Goal: Transaction & Acquisition: Subscribe to service/newsletter

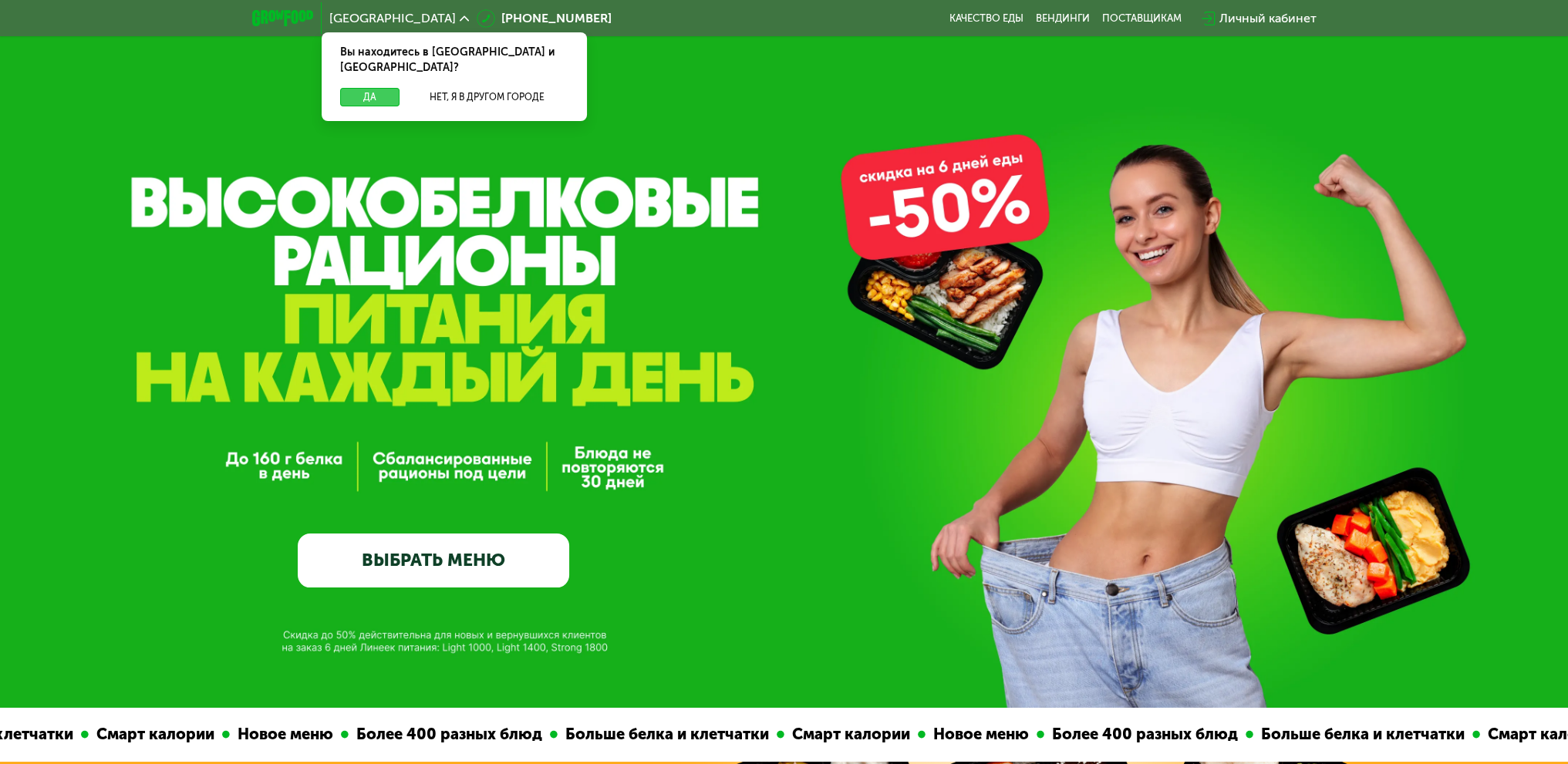
click at [367, 88] on button "Да" at bounding box center [369, 97] width 59 height 19
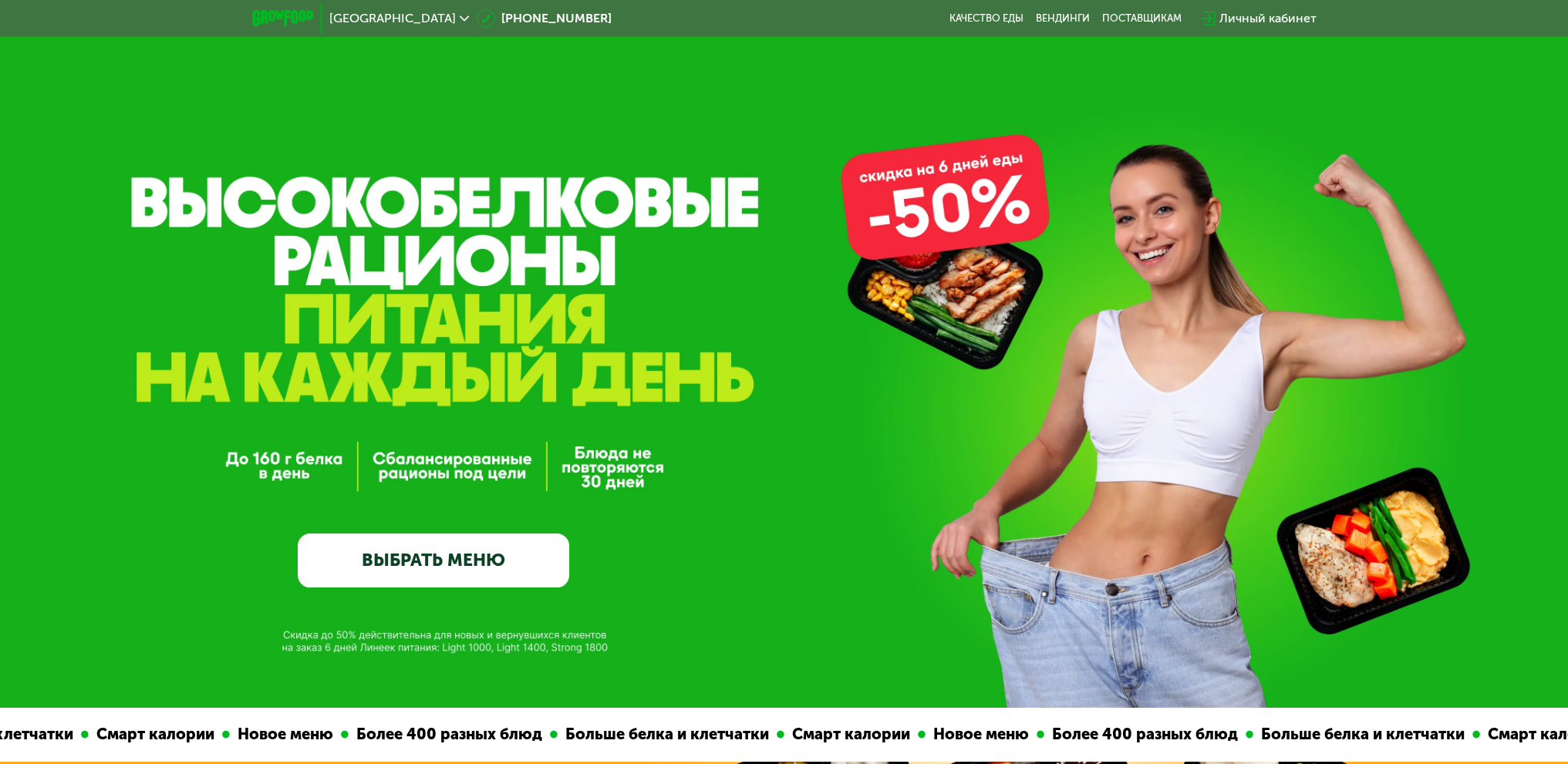
click at [405, 557] on link "ВЫБРАТЬ МЕНЮ" at bounding box center [434, 560] width 271 height 54
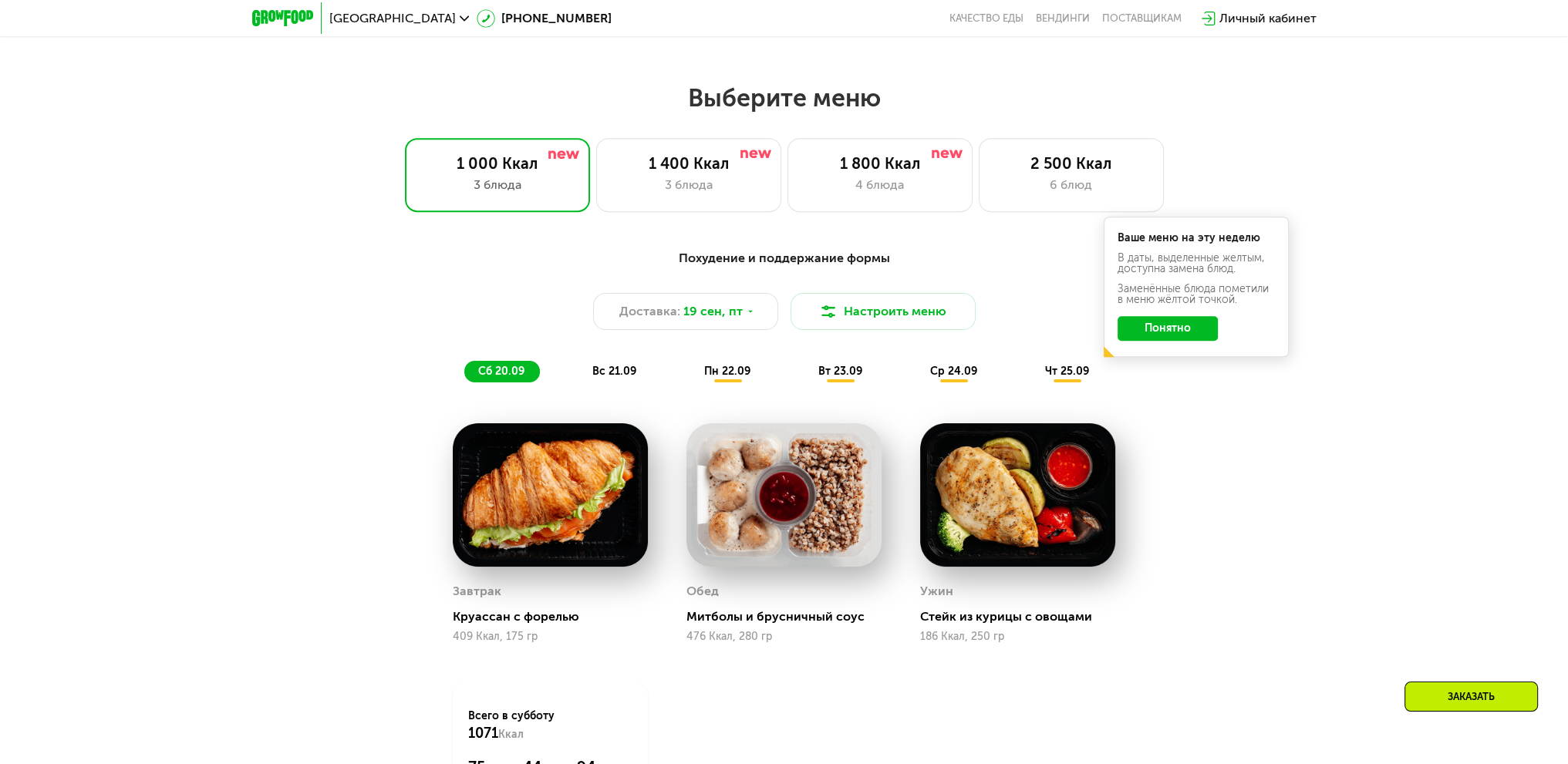
scroll to position [1282, 0]
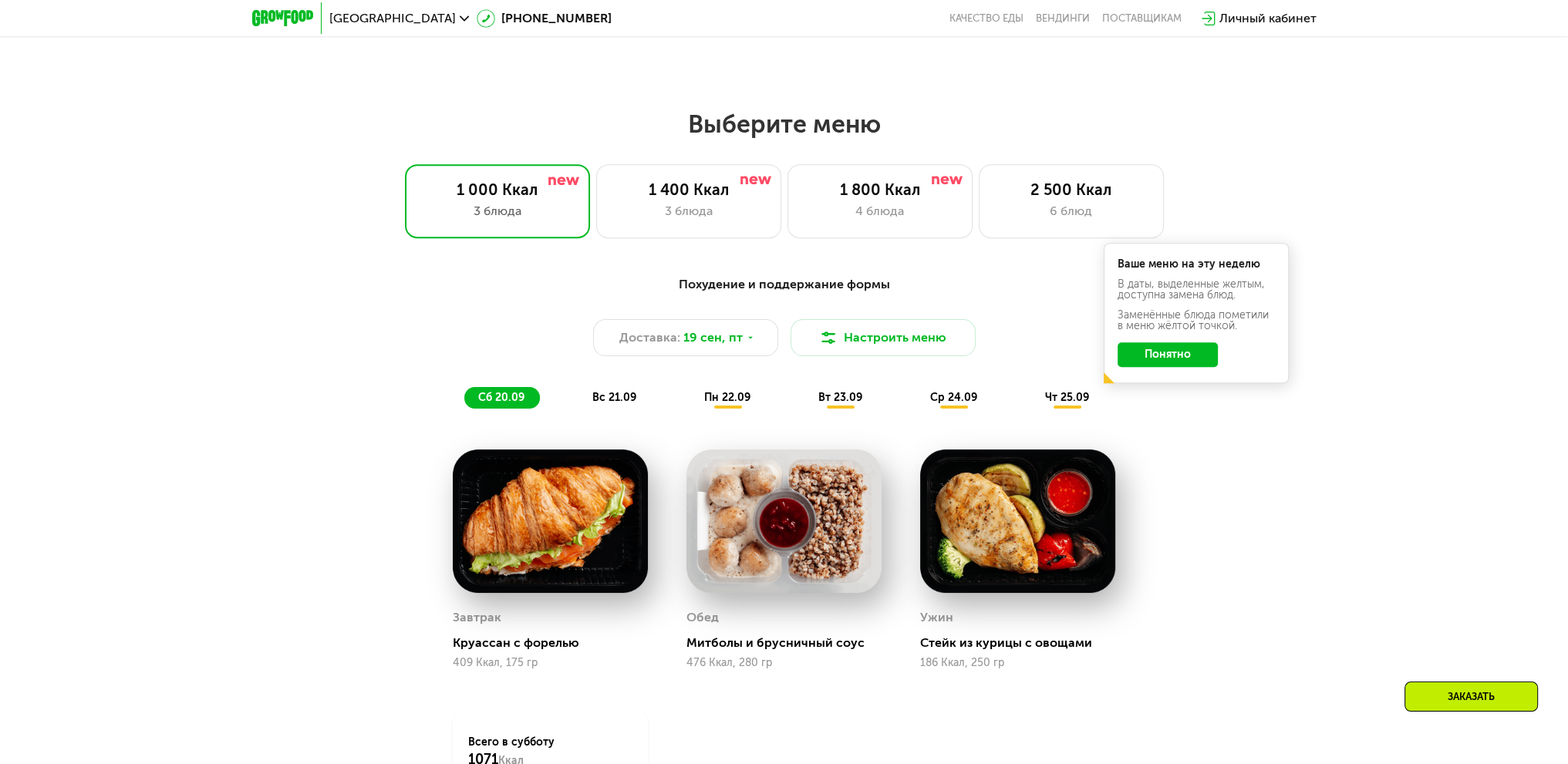
click at [1160, 356] on button "Понятно" at bounding box center [1168, 355] width 100 height 24
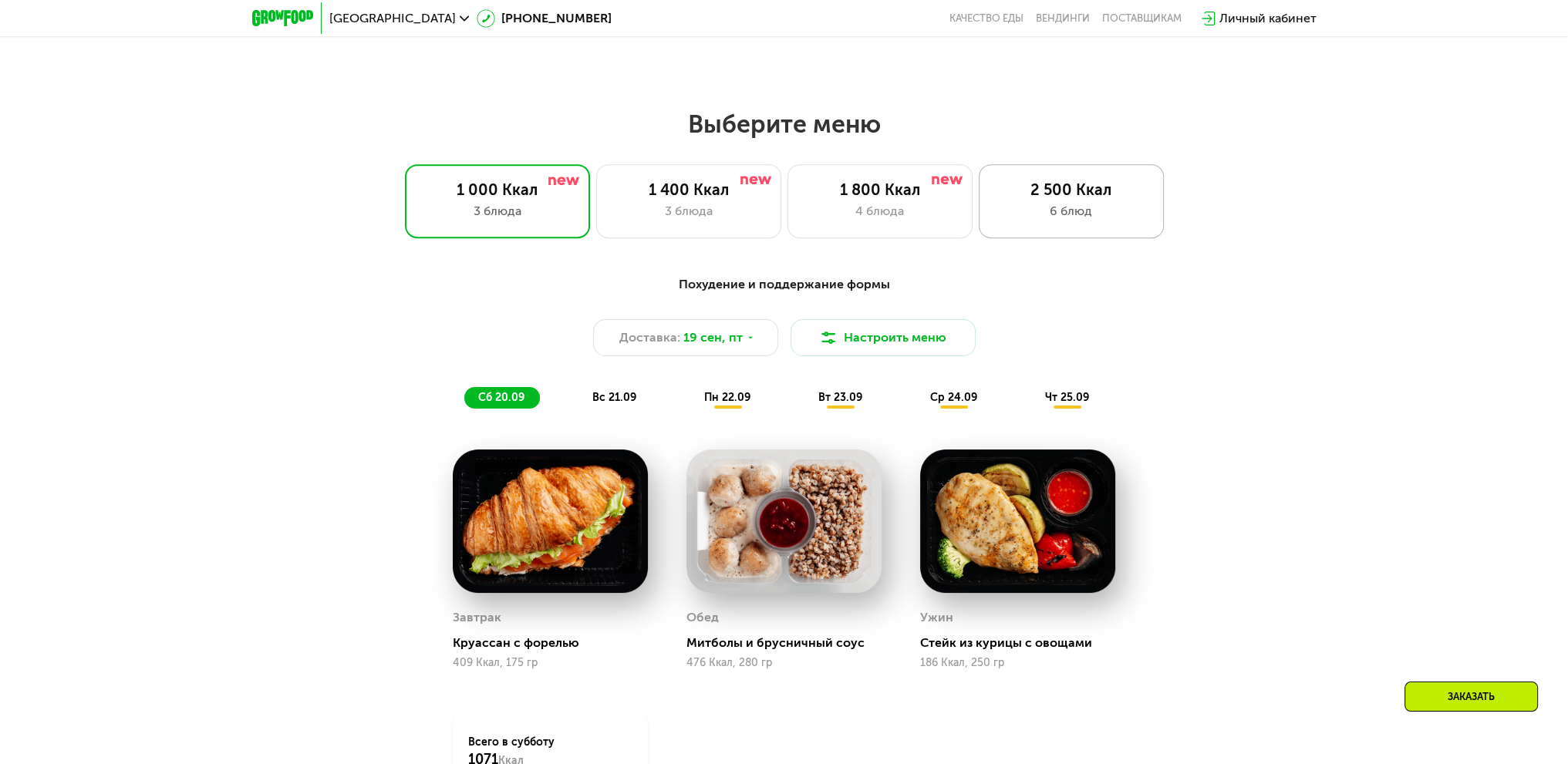
click at [1099, 206] on div "6 блюд" at bounding box center [1071, 211] width 153 height 19
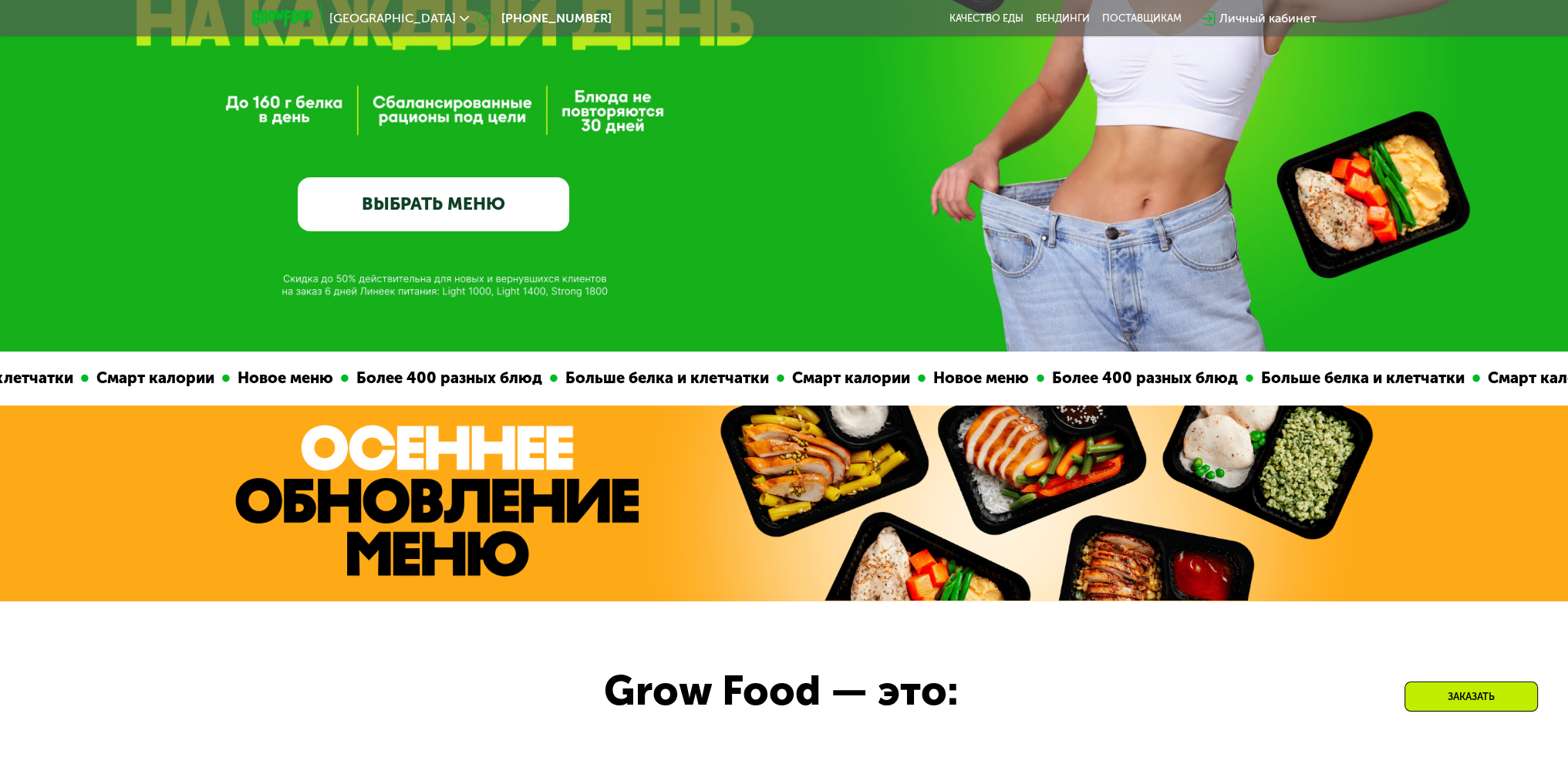
scroll to position [0, 0]
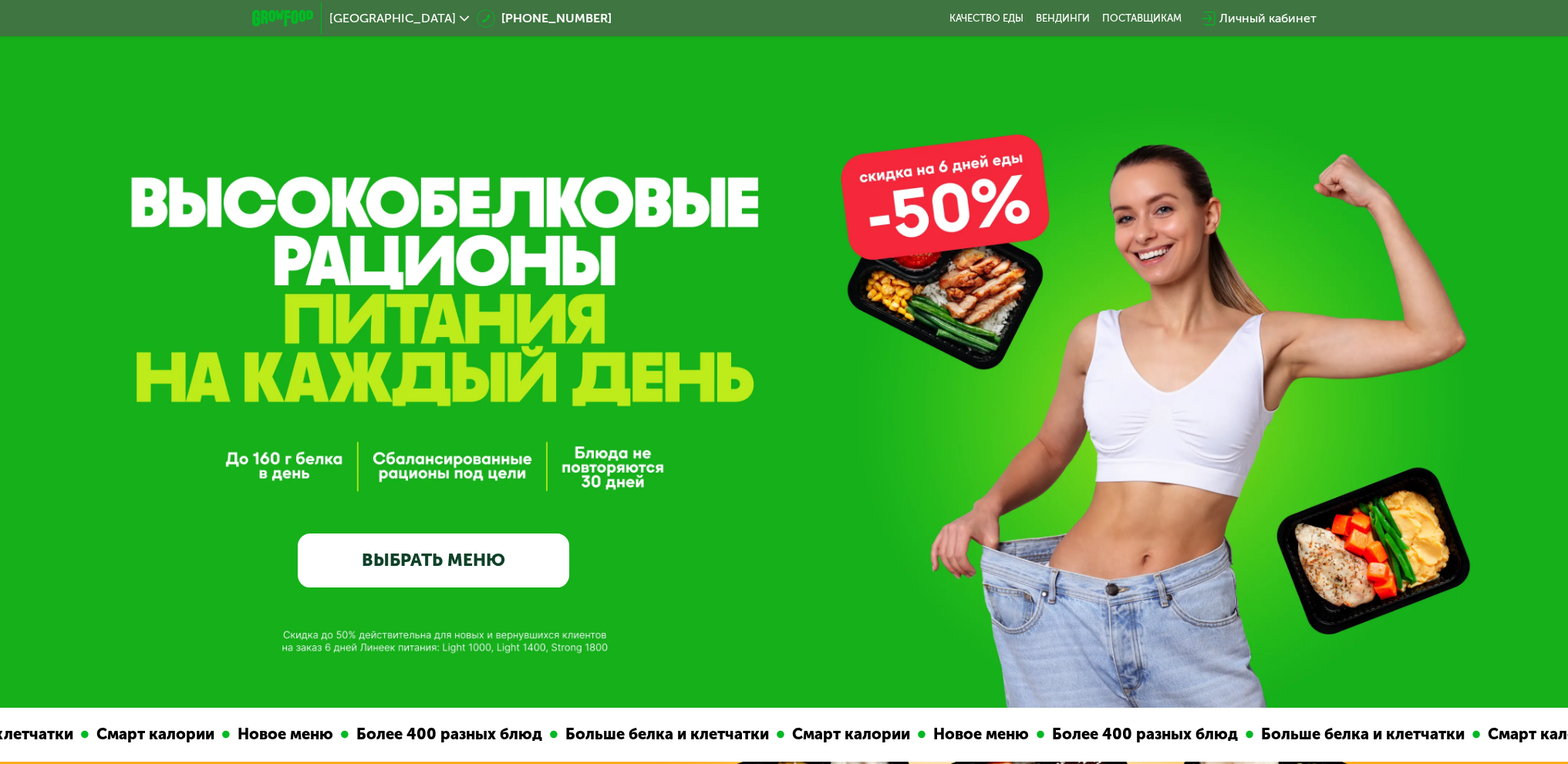
click at [413, 555] on link "ВЫБРАТЬ МЕНЮ" at bounding box center [434, 560] width 271 height 54
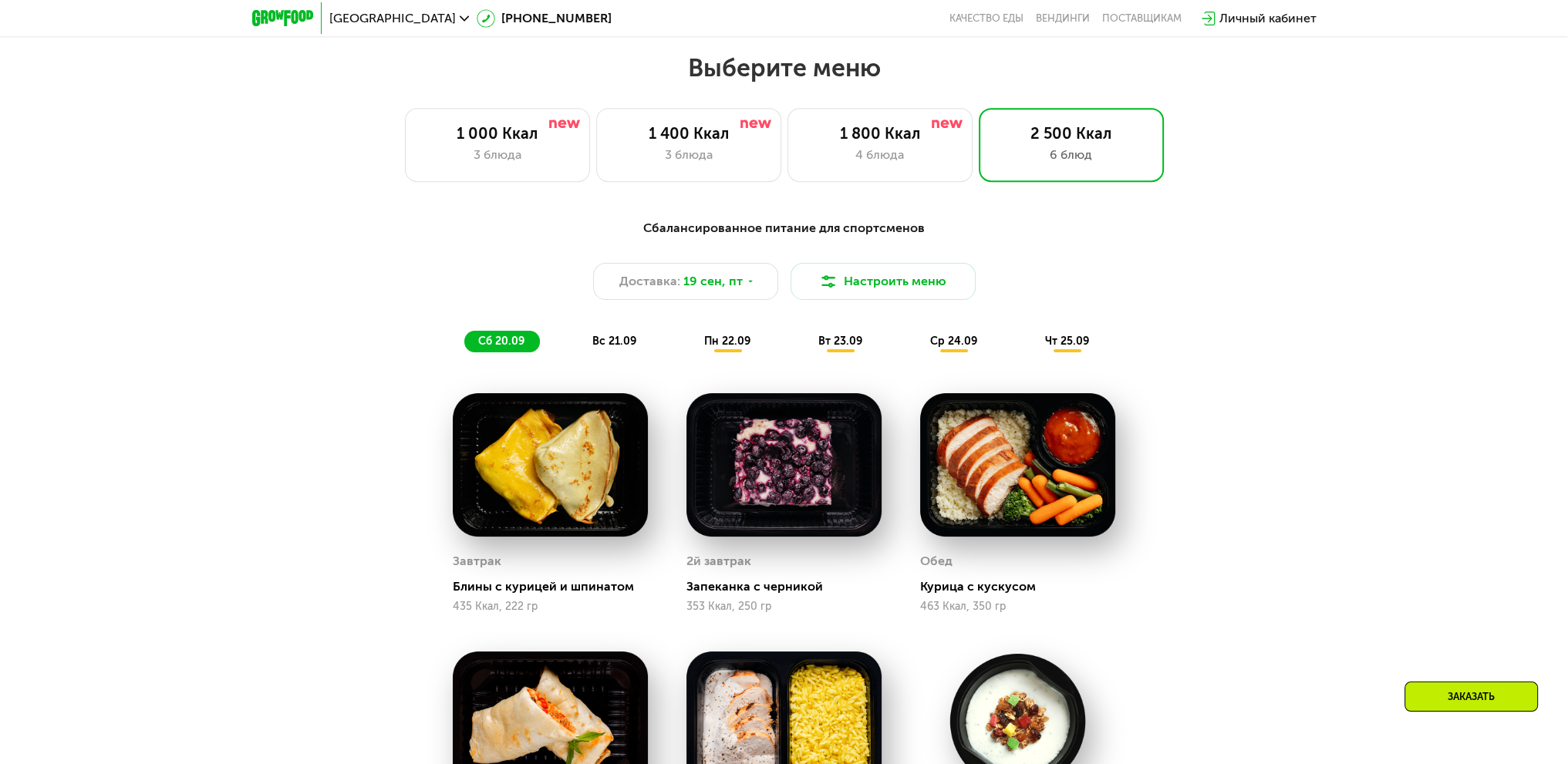
scroll to position [1359, 0]
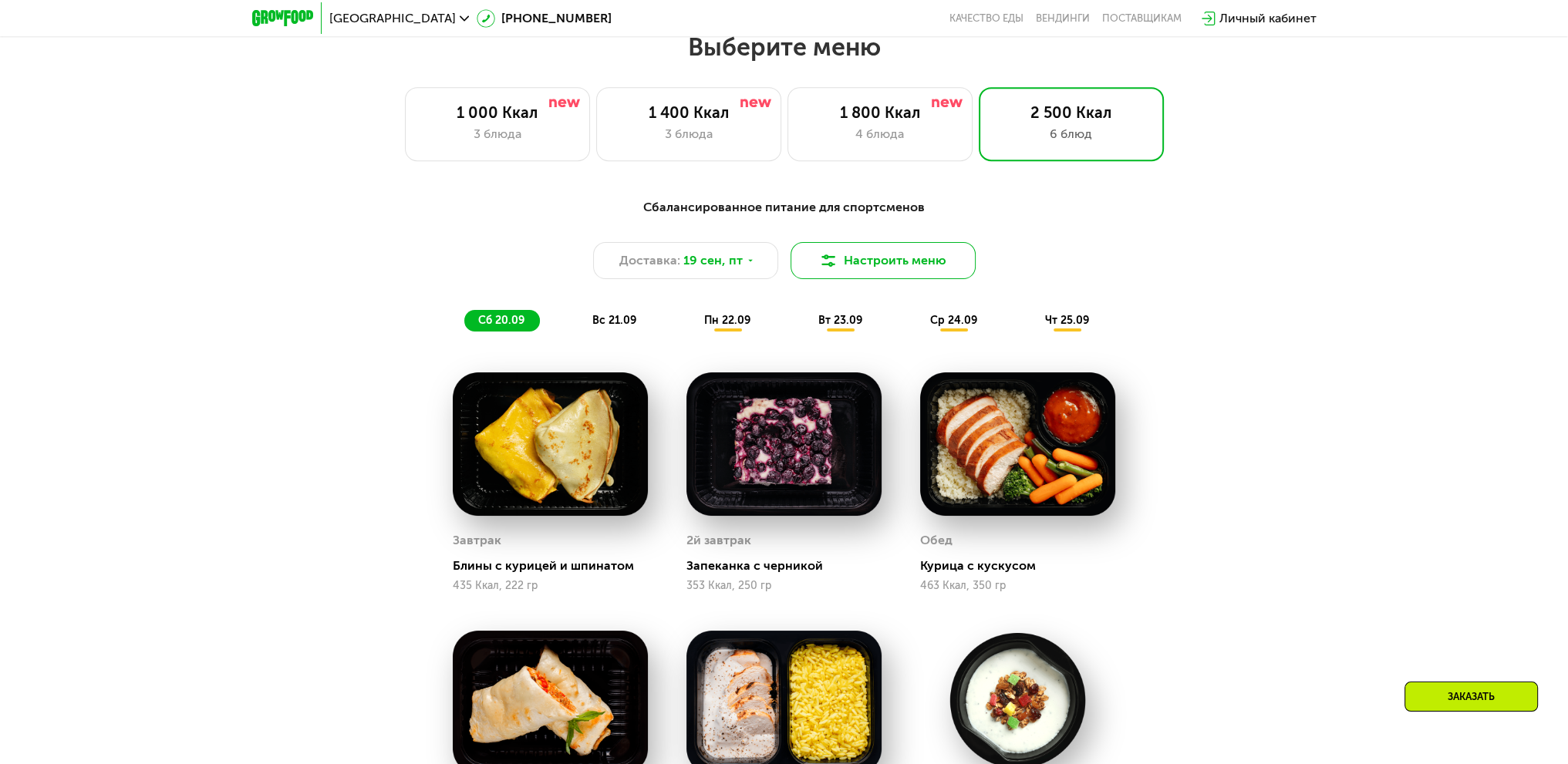
click at [872, 260] on button "Настроить меню" at bounding box center [883, 261] width 185 height 37
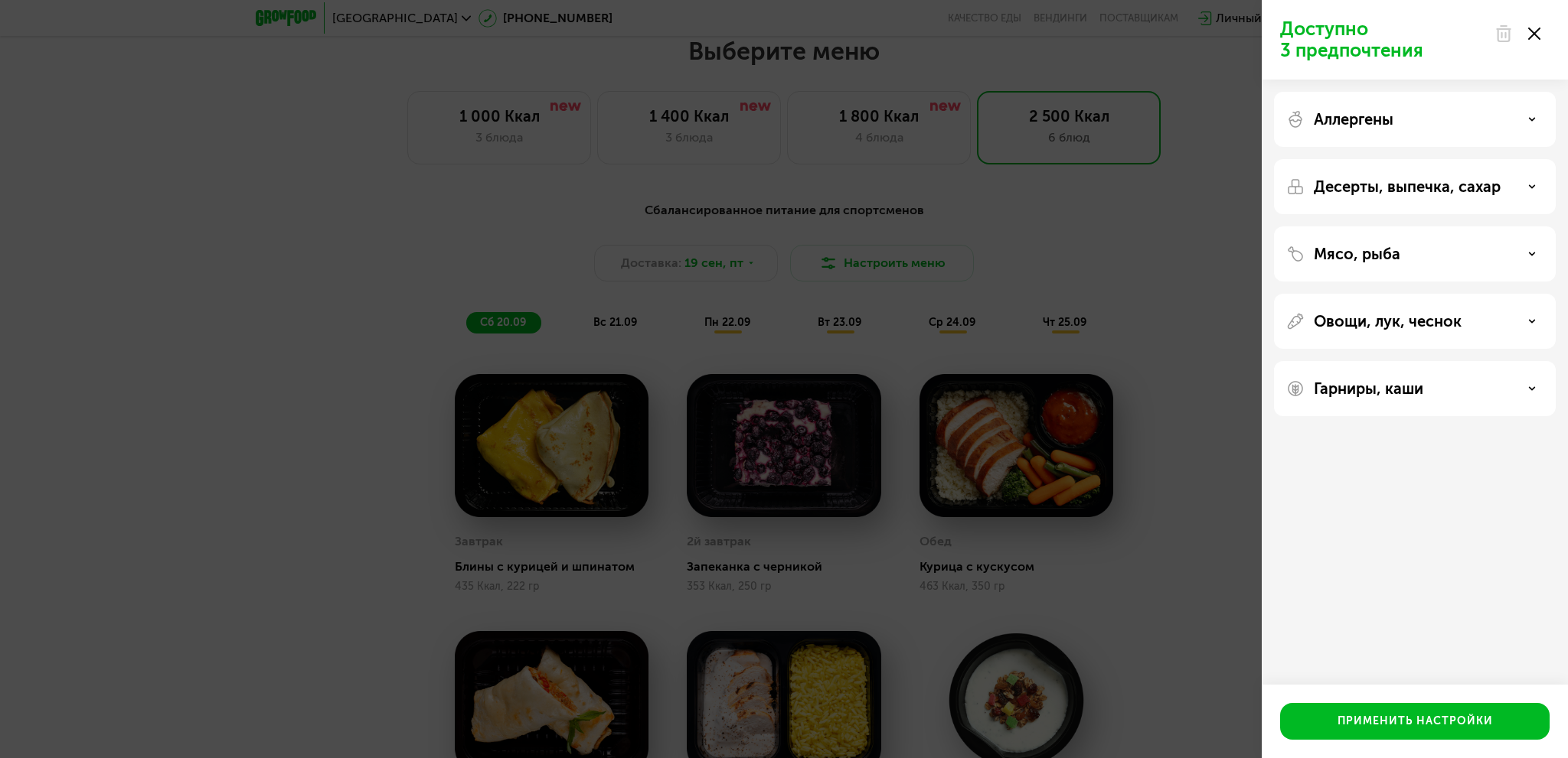
click at [1132, 266] on div "Доступно 3 предпочтения Аллергены Десерты, выпечка, сахар Мясо, рыба Овощи, лук…" at bounding box center [784, 379] width 1568 height 758
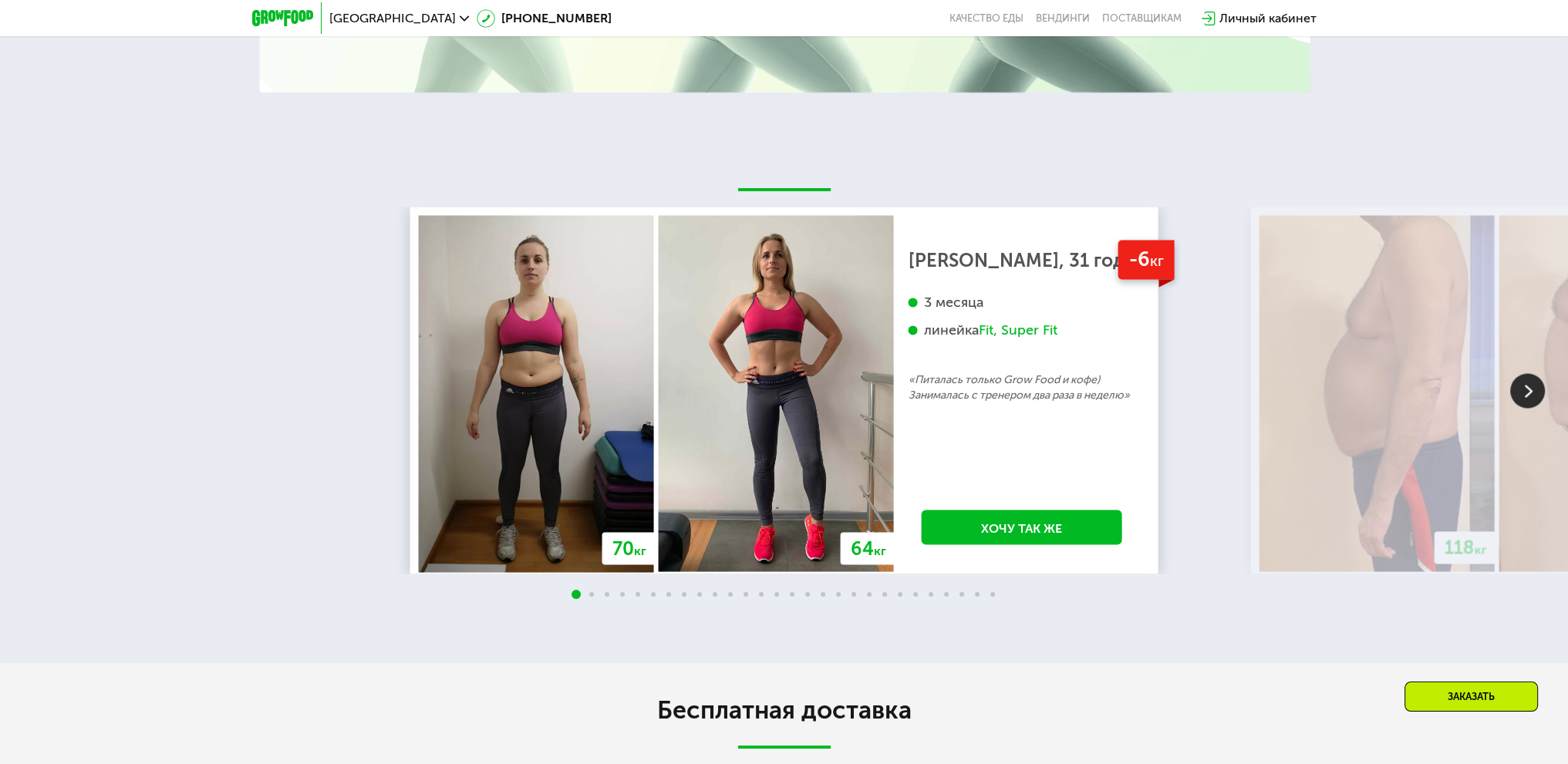
scroll to position [3673, 0]
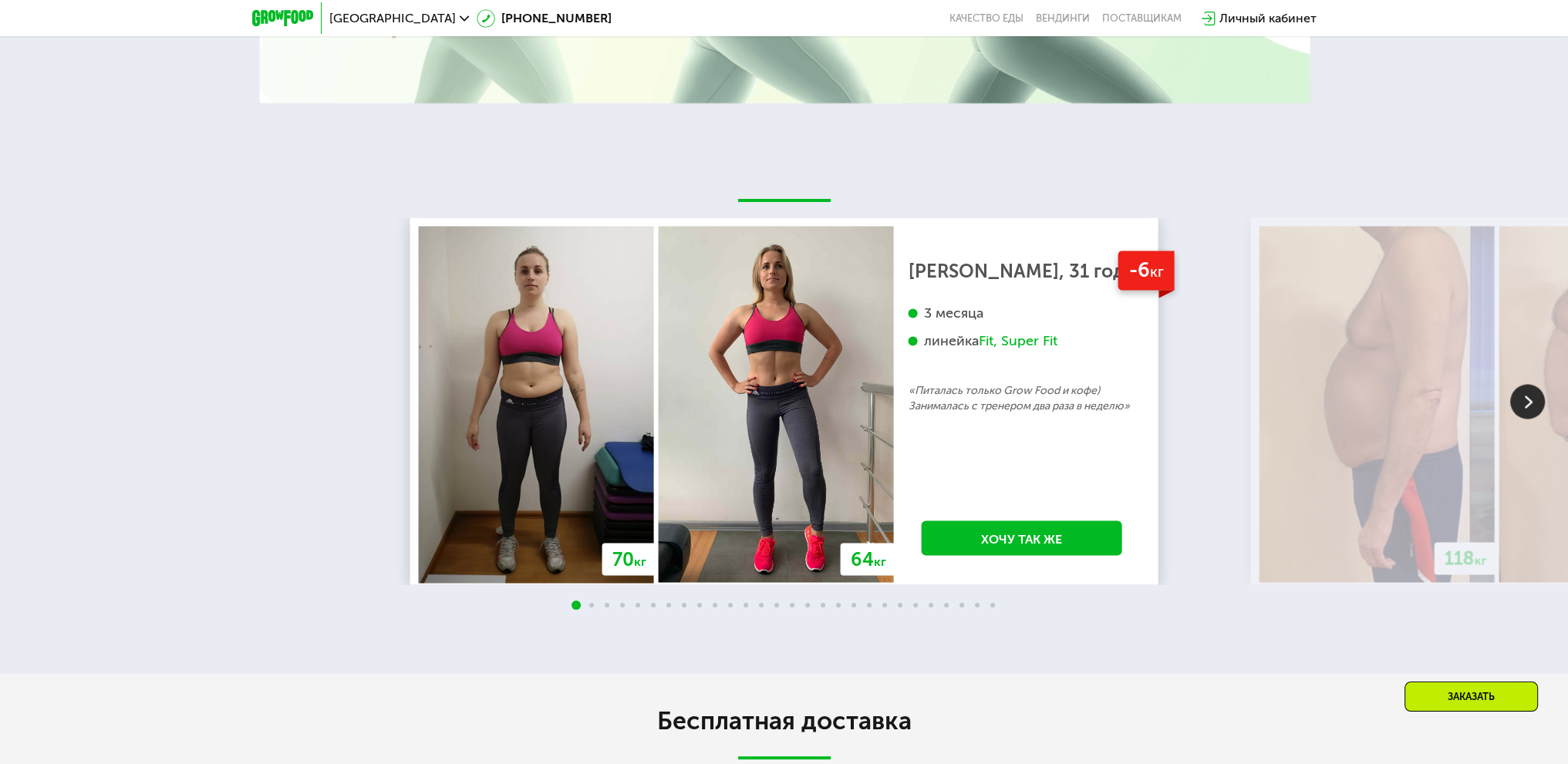
click at [1524, 391] on img at bounding box center [1527, 401] width 35 height 35
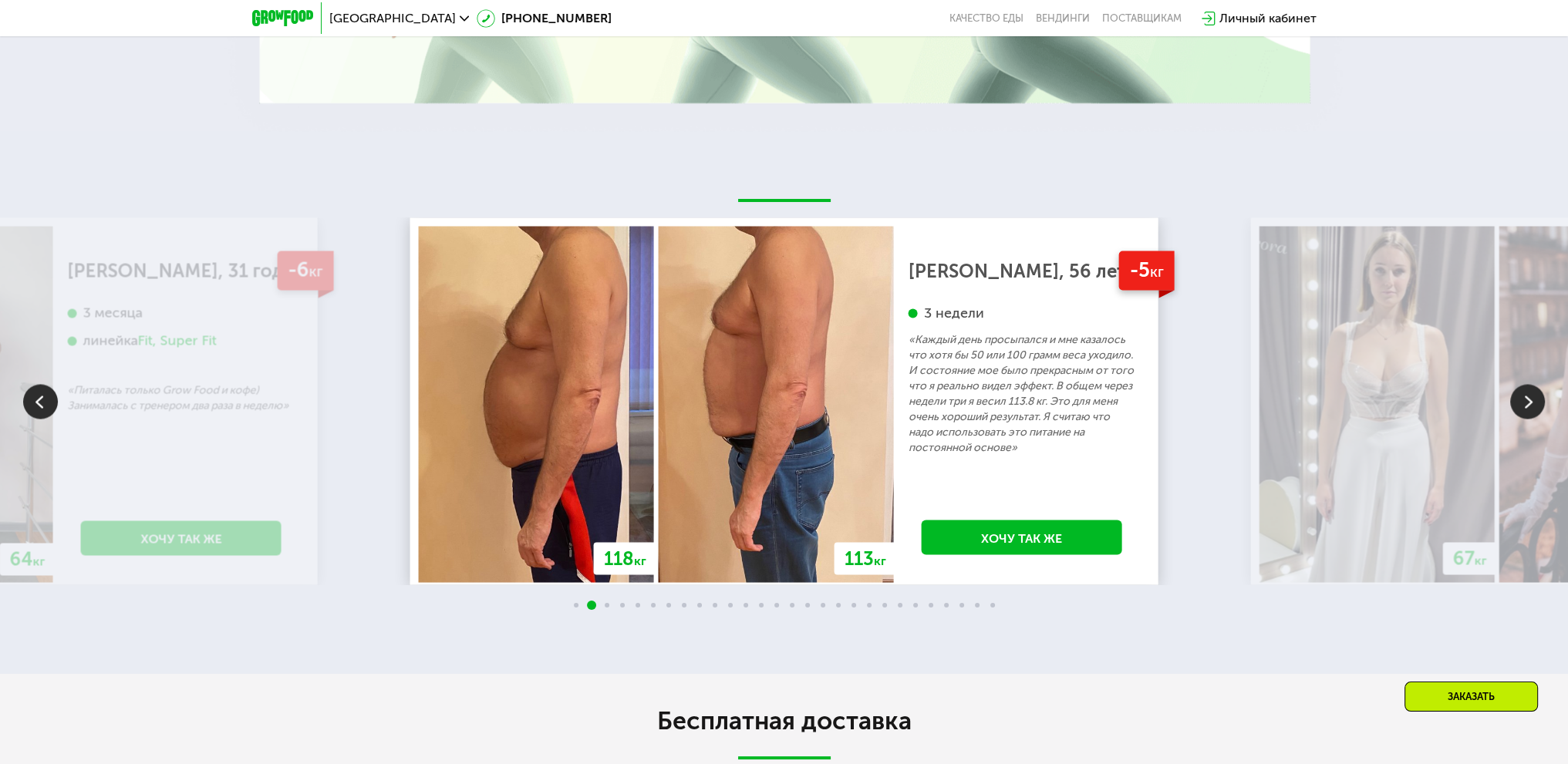
click at [1524, 391] on img at bounding box center [1527, 401] width 35 height 35
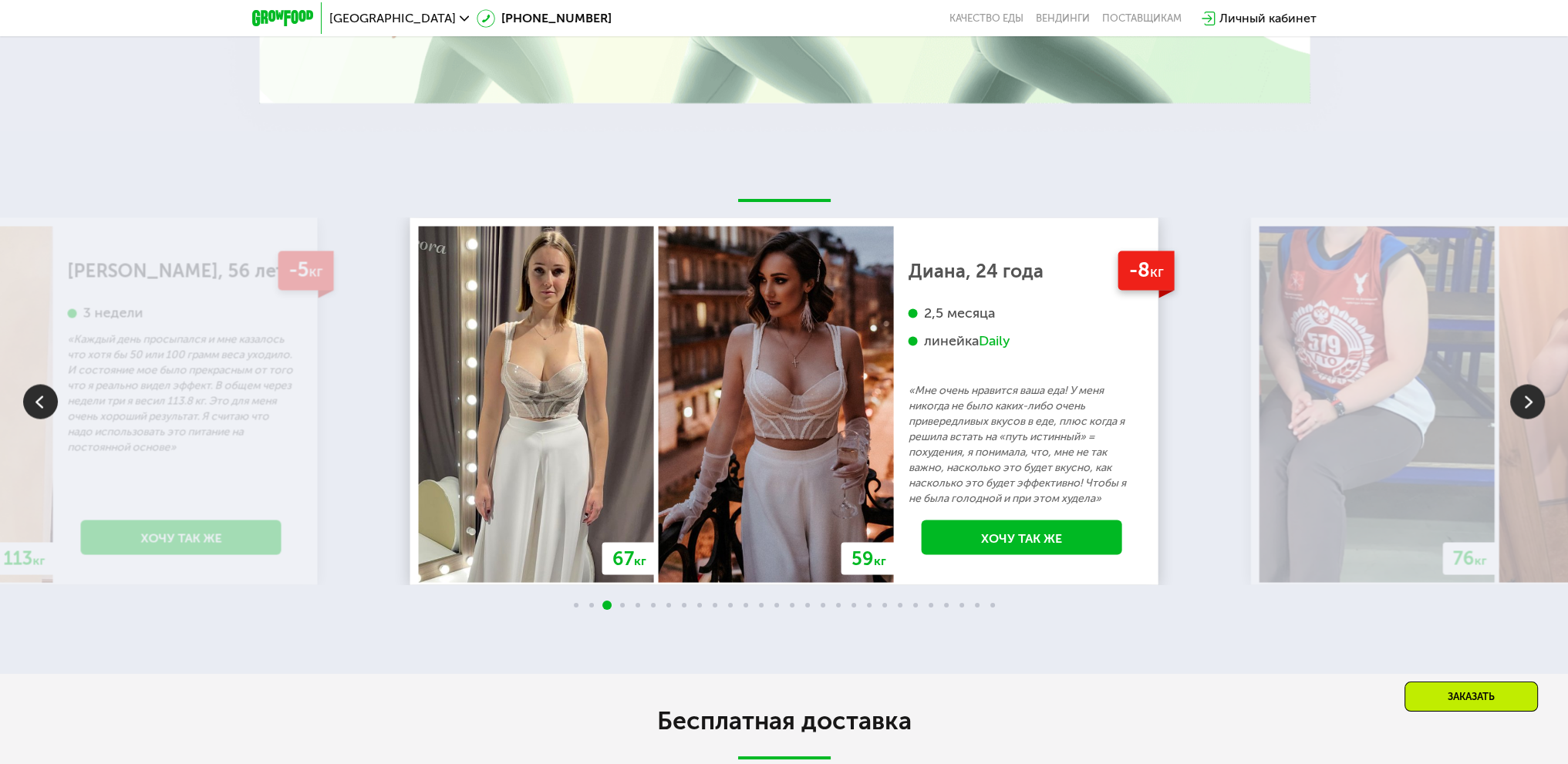
click at [1524, 391] on img at bounding box center [1527, 401] width 35 height 35
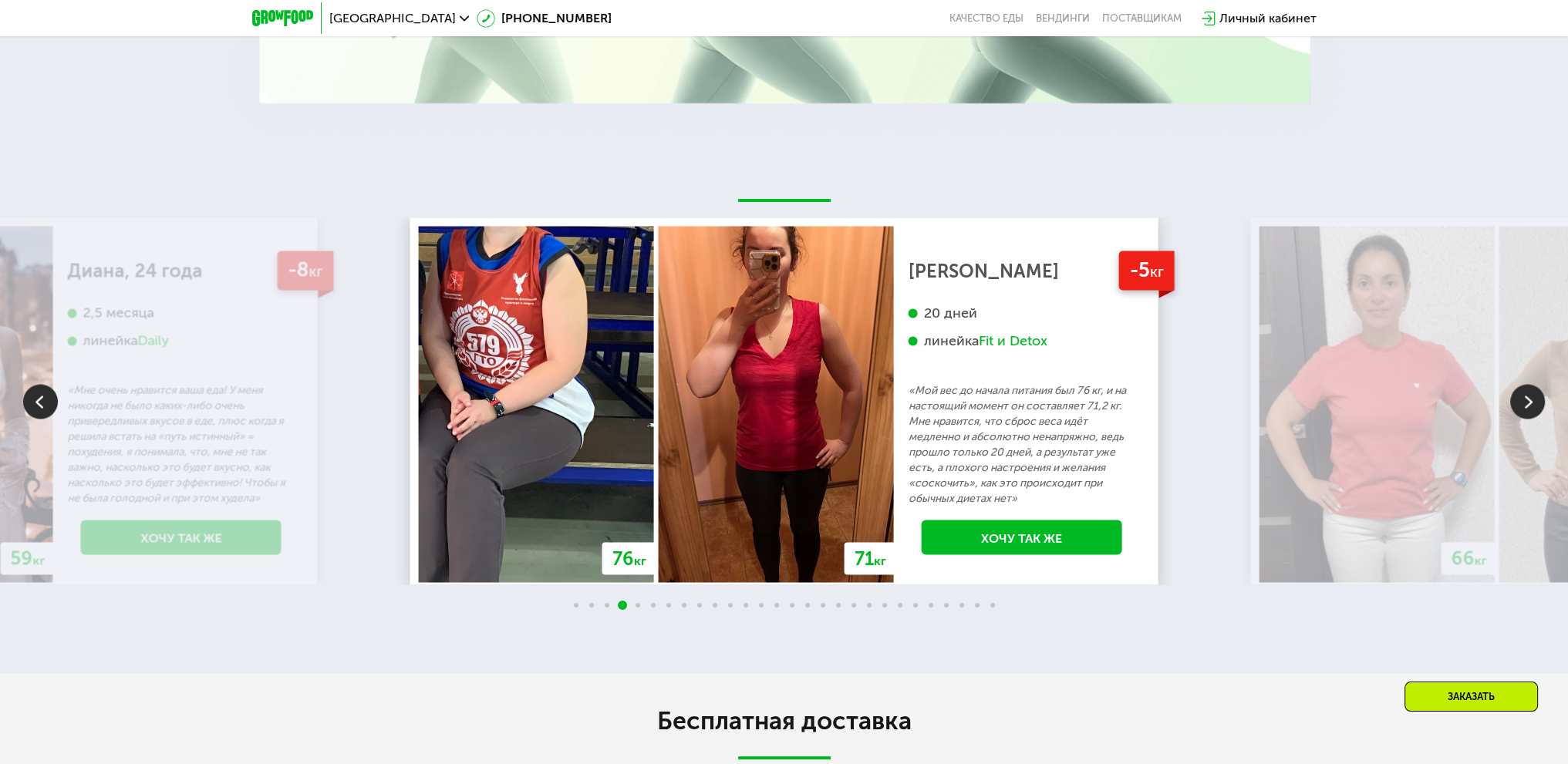
click at [1524, 391] on img at bounding box center [1527, 401] width 35 height 35
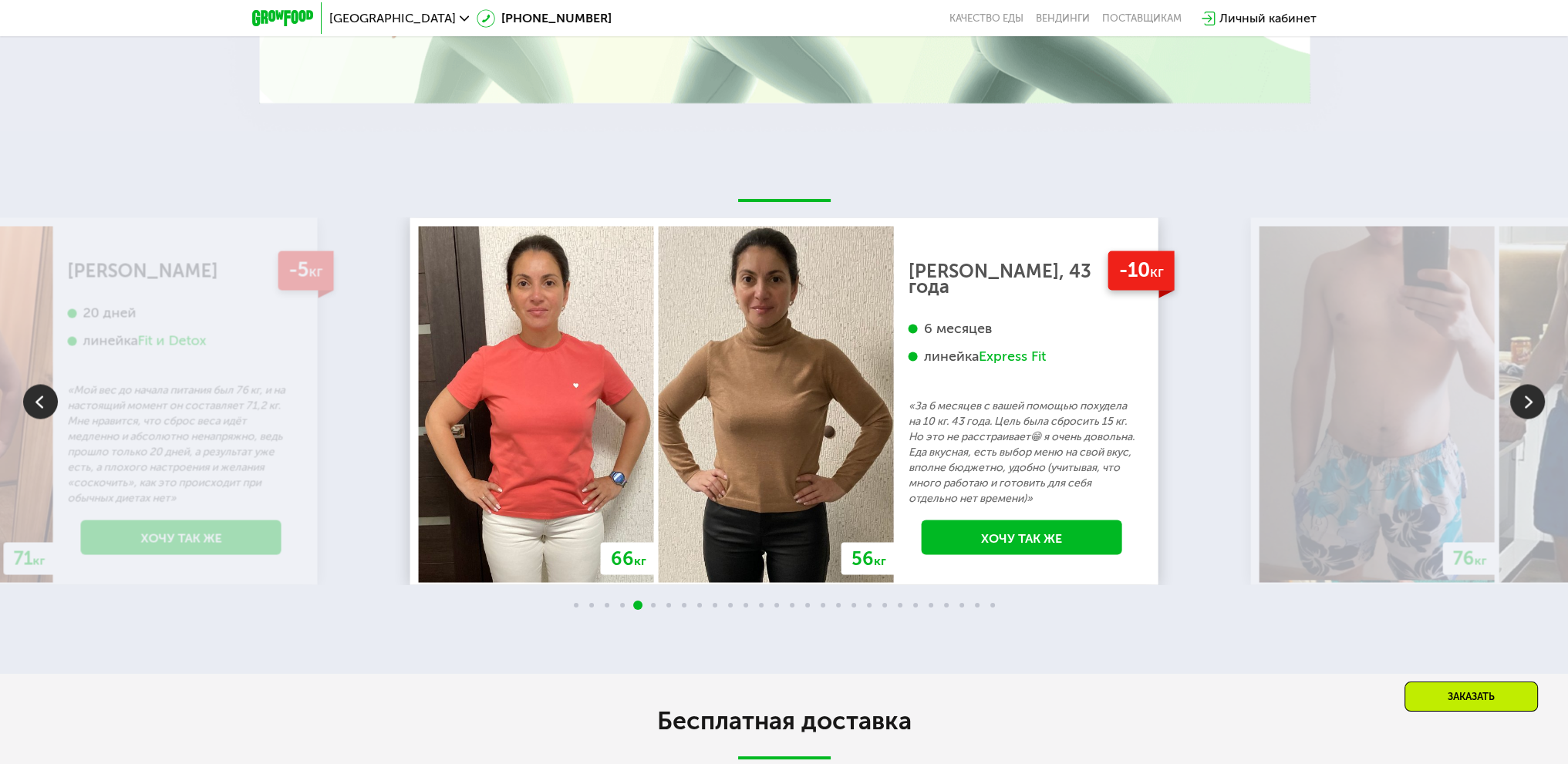
click at [1524, 391] on img at bounding box center [1527, 401] width 35 height 35
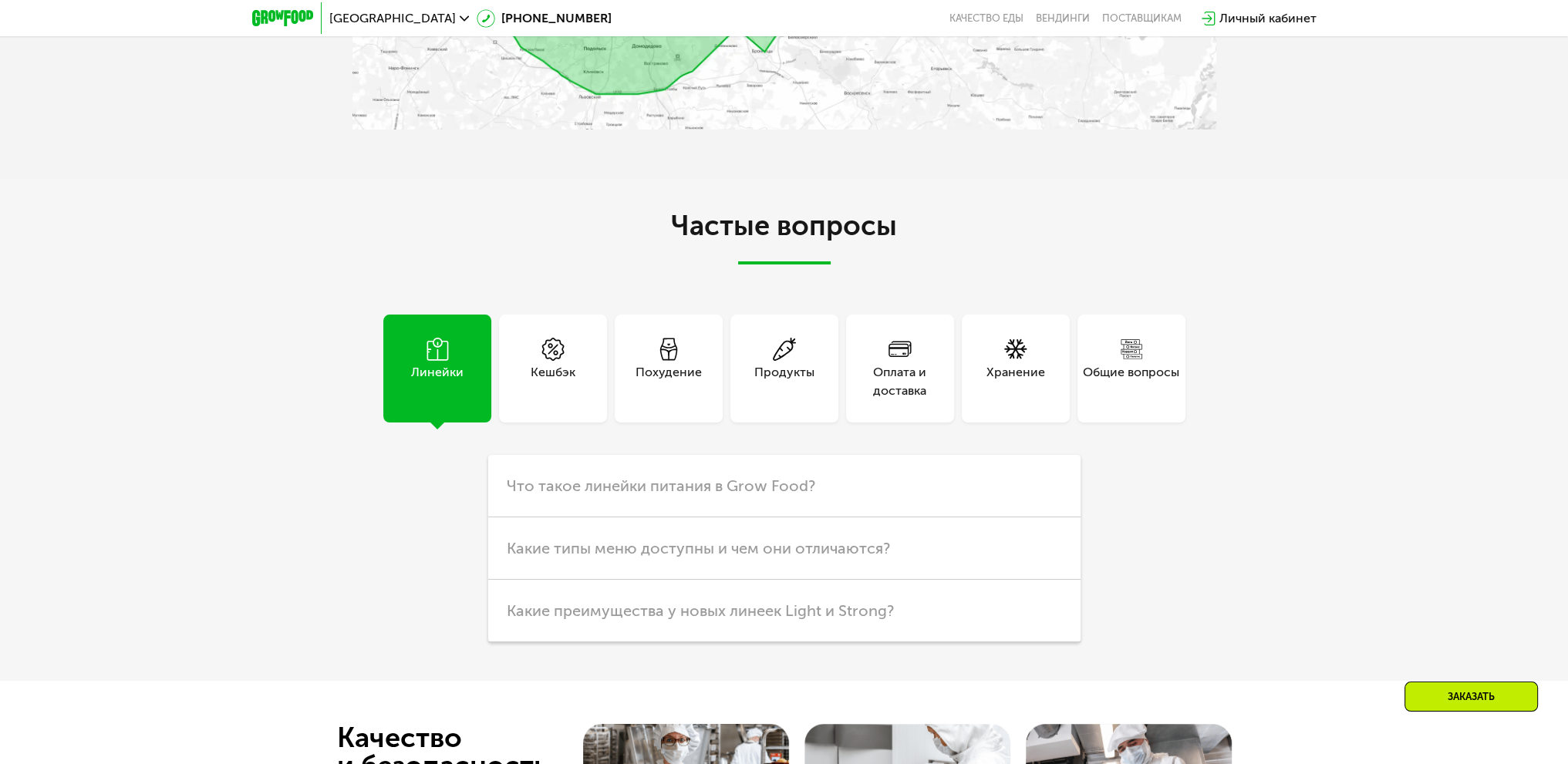
scroll to position [4984, 0]
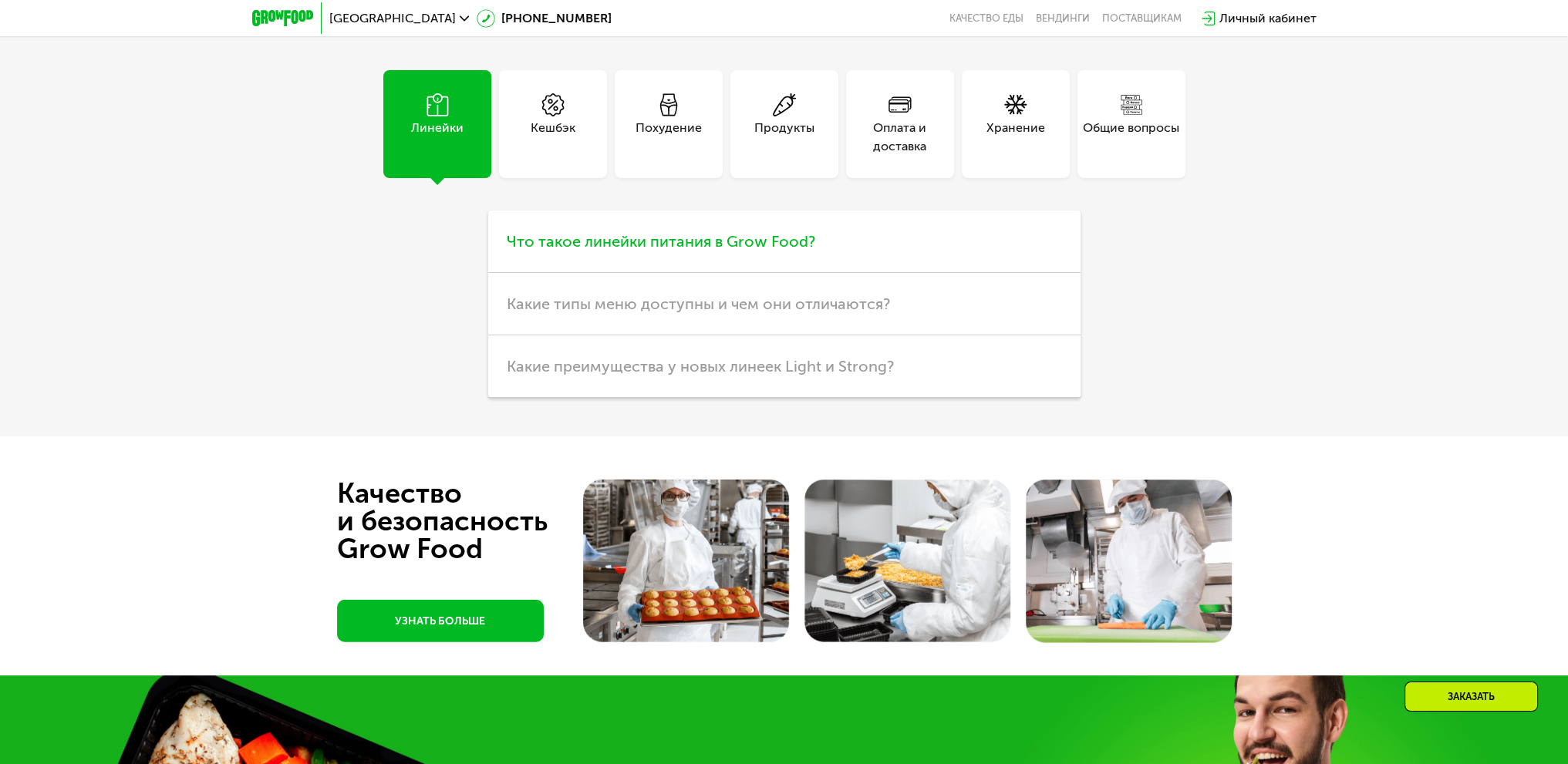
click at [658, 234] on span "Что такое линейки питания в Grow Food?" at bounding box center [661, 241] width 309 height 19
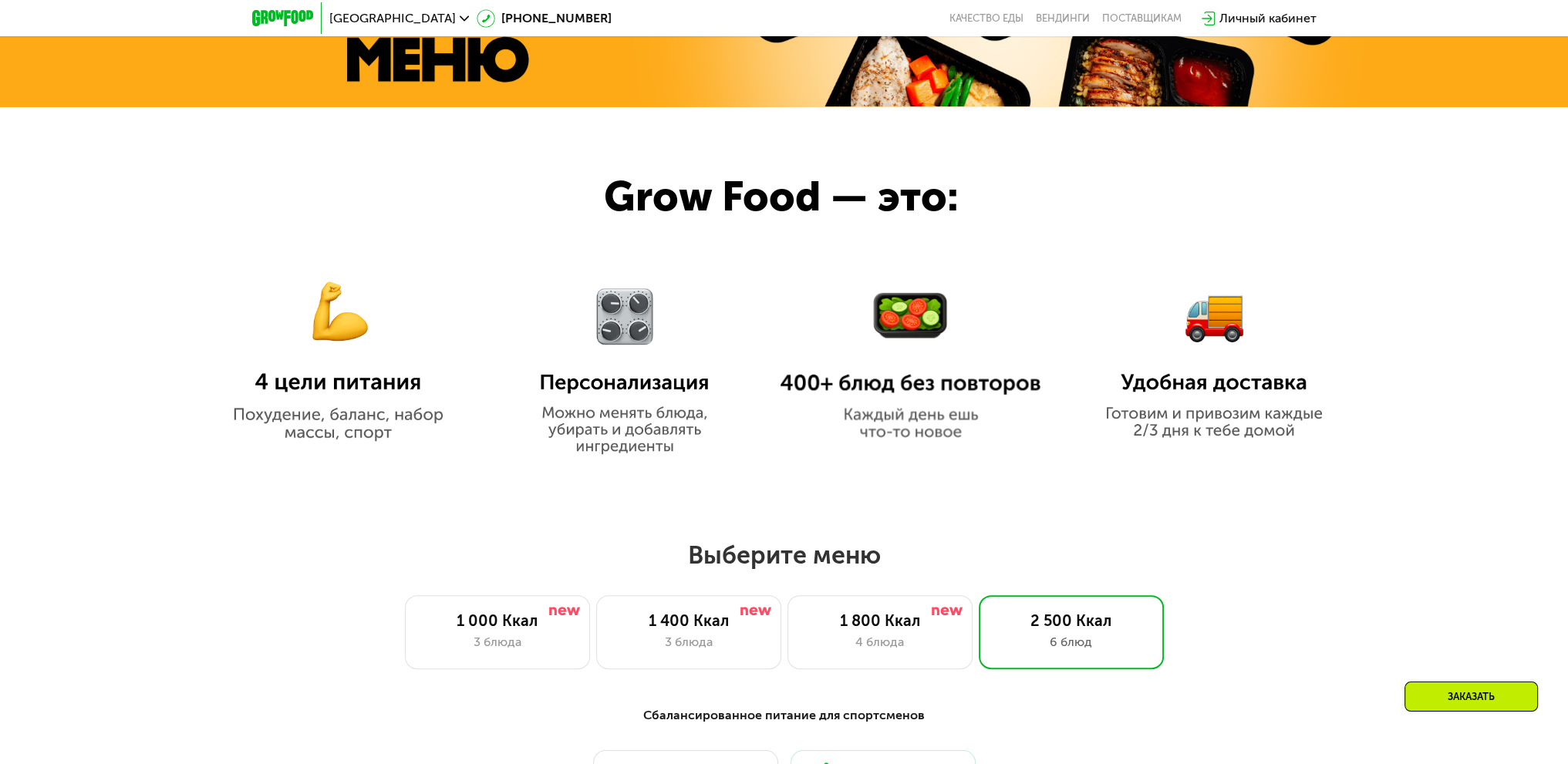
scroll to position [1020, 0]
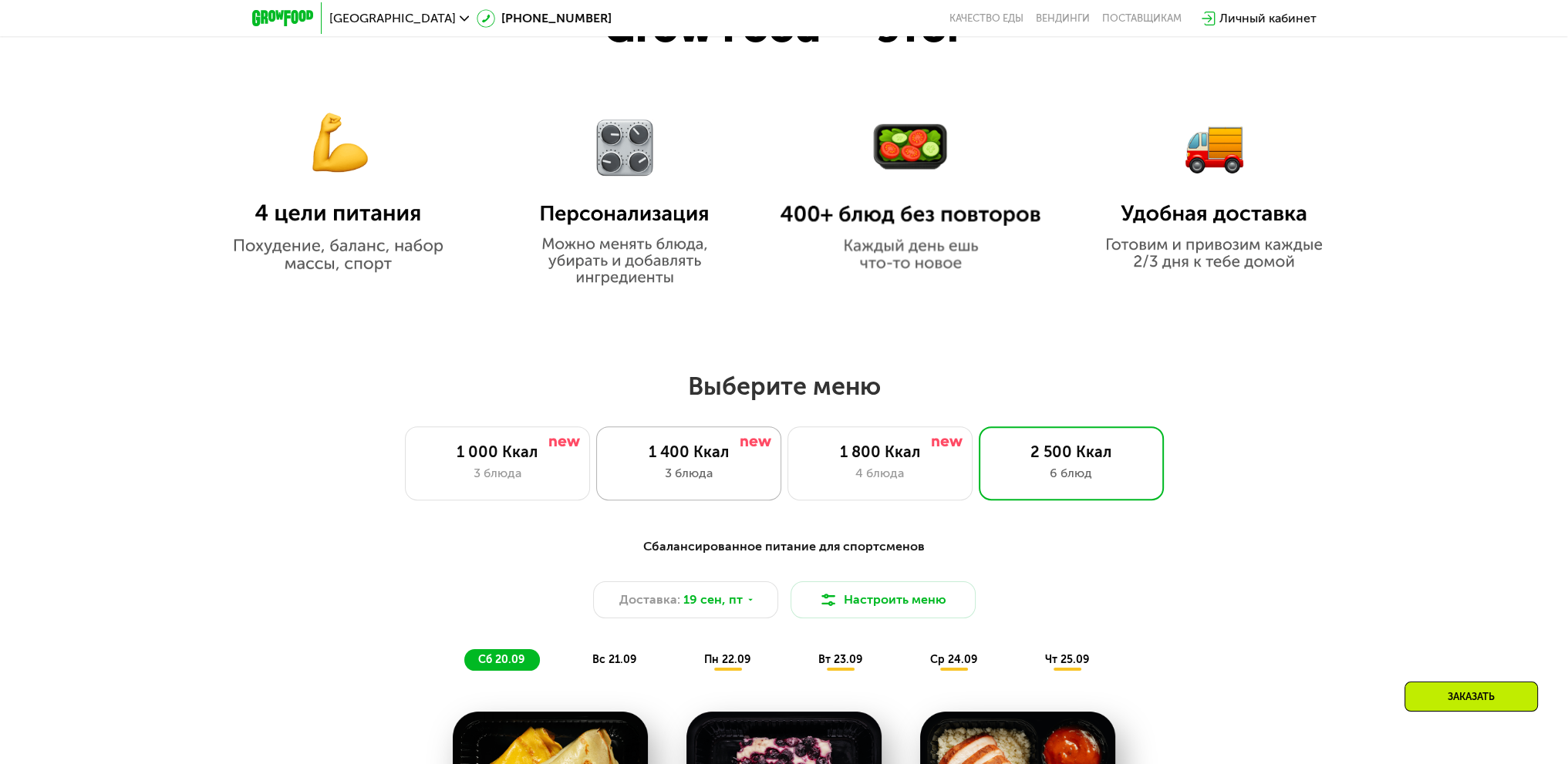
click at [710, 461] on div "1 400 Ккал" at bounding box center [689, 451] width 153 height 19
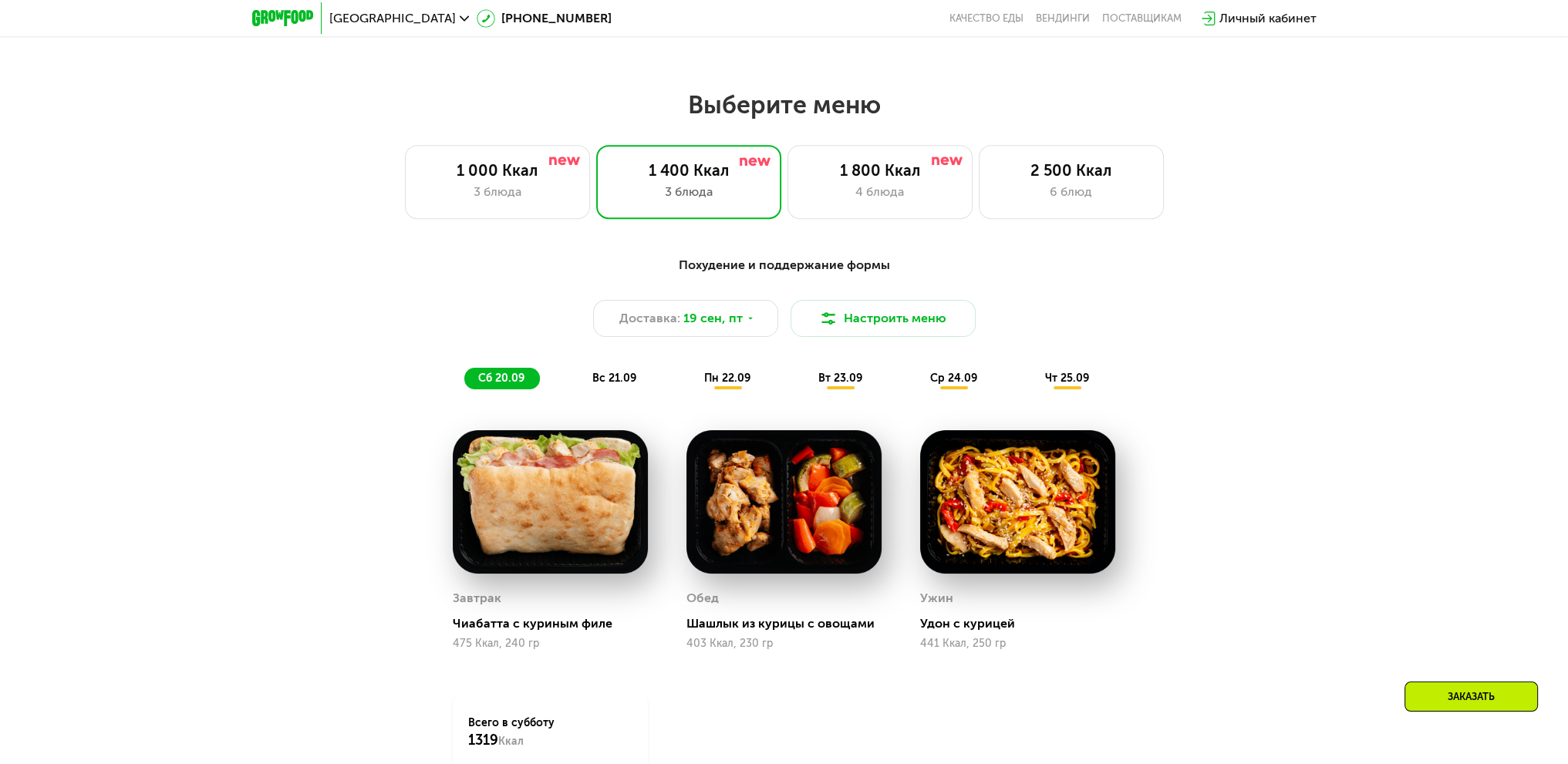
scroll to position [1328, 0]
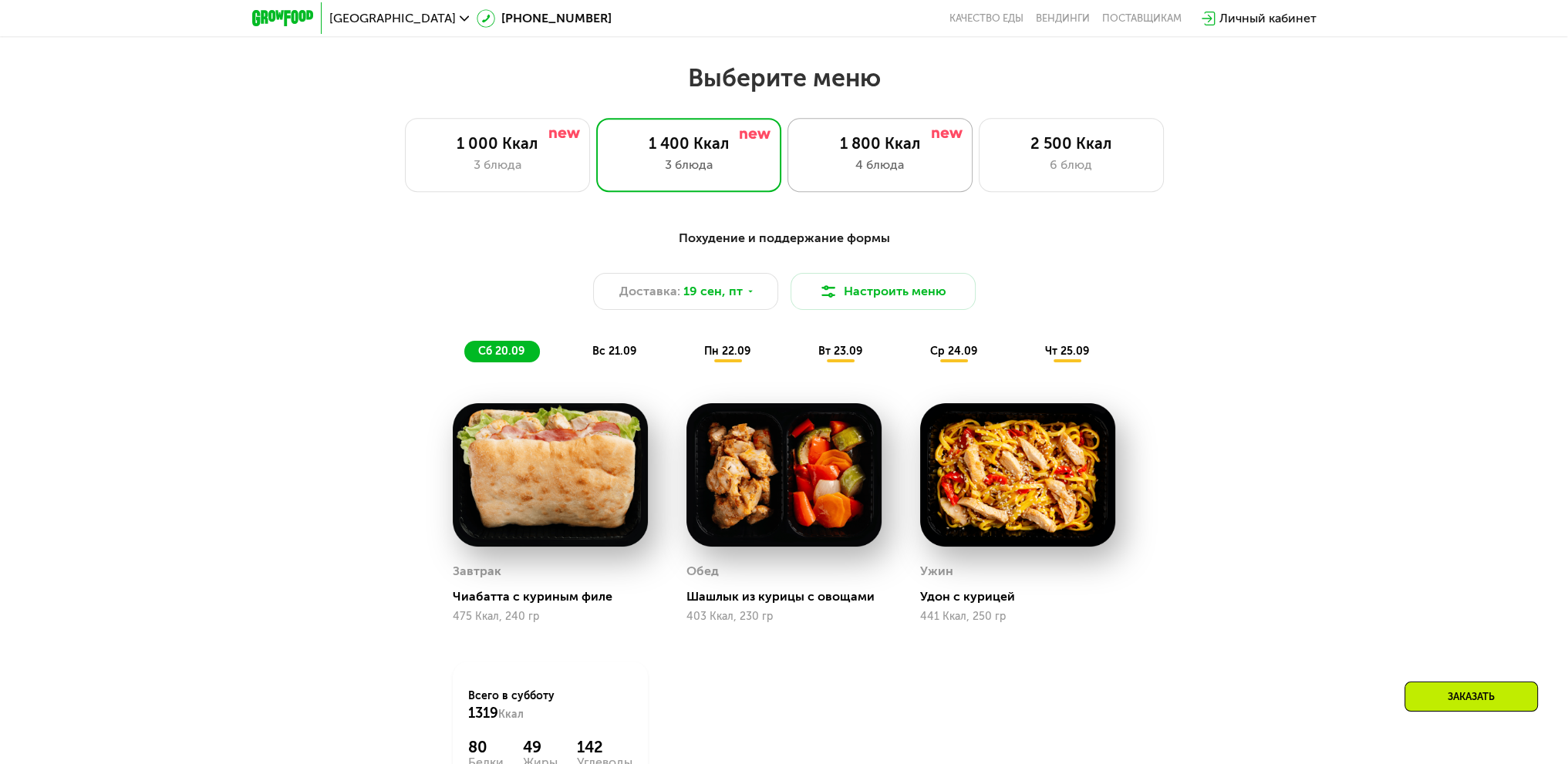
click at [841, 138] on div "1 800 Ккал" at bounding box center [880, 143] width 153 height 19
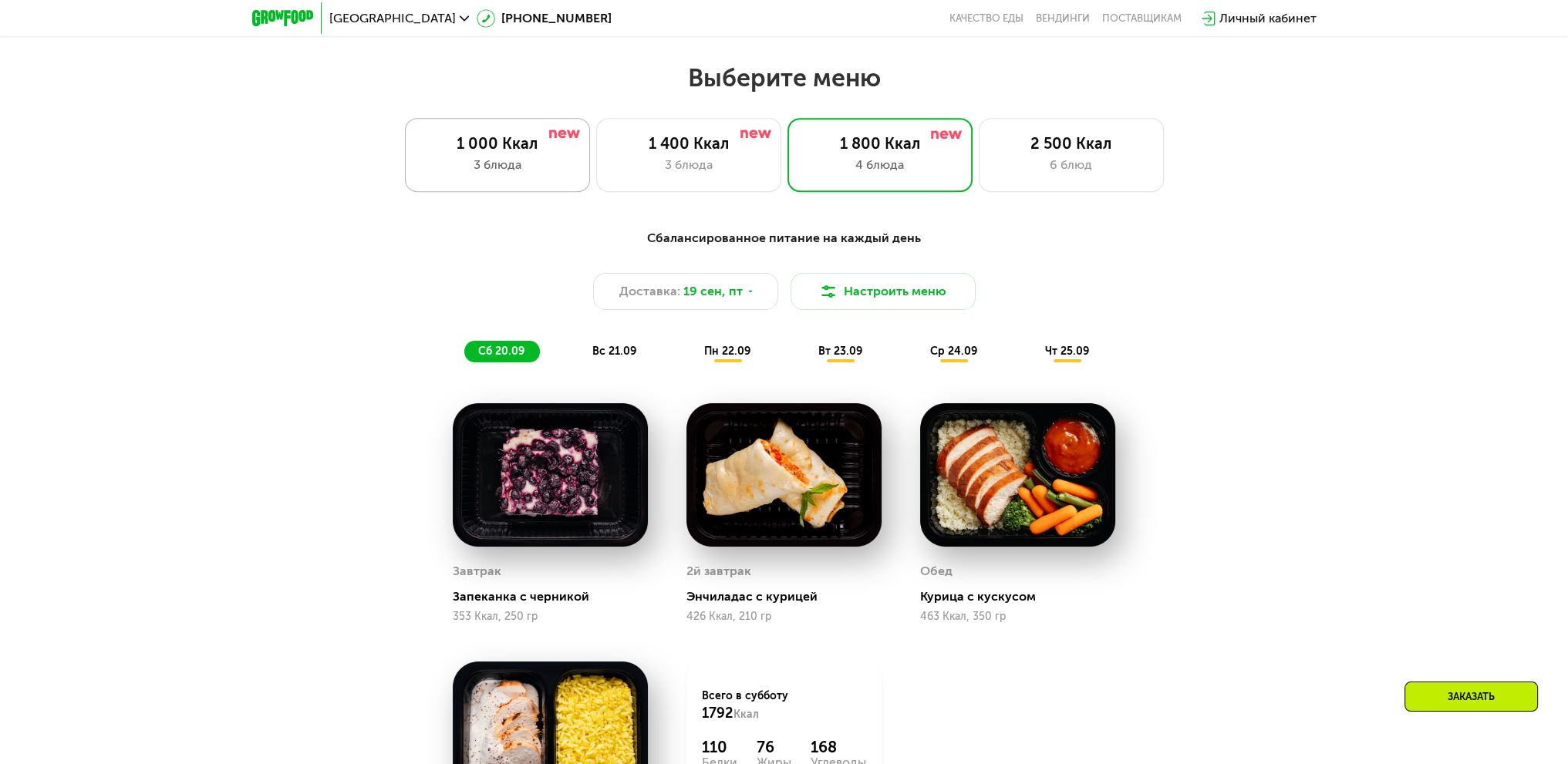
click at [491, 151] on div "1 000 Ккал" at bounding box center [498, 143] width 153 height 19
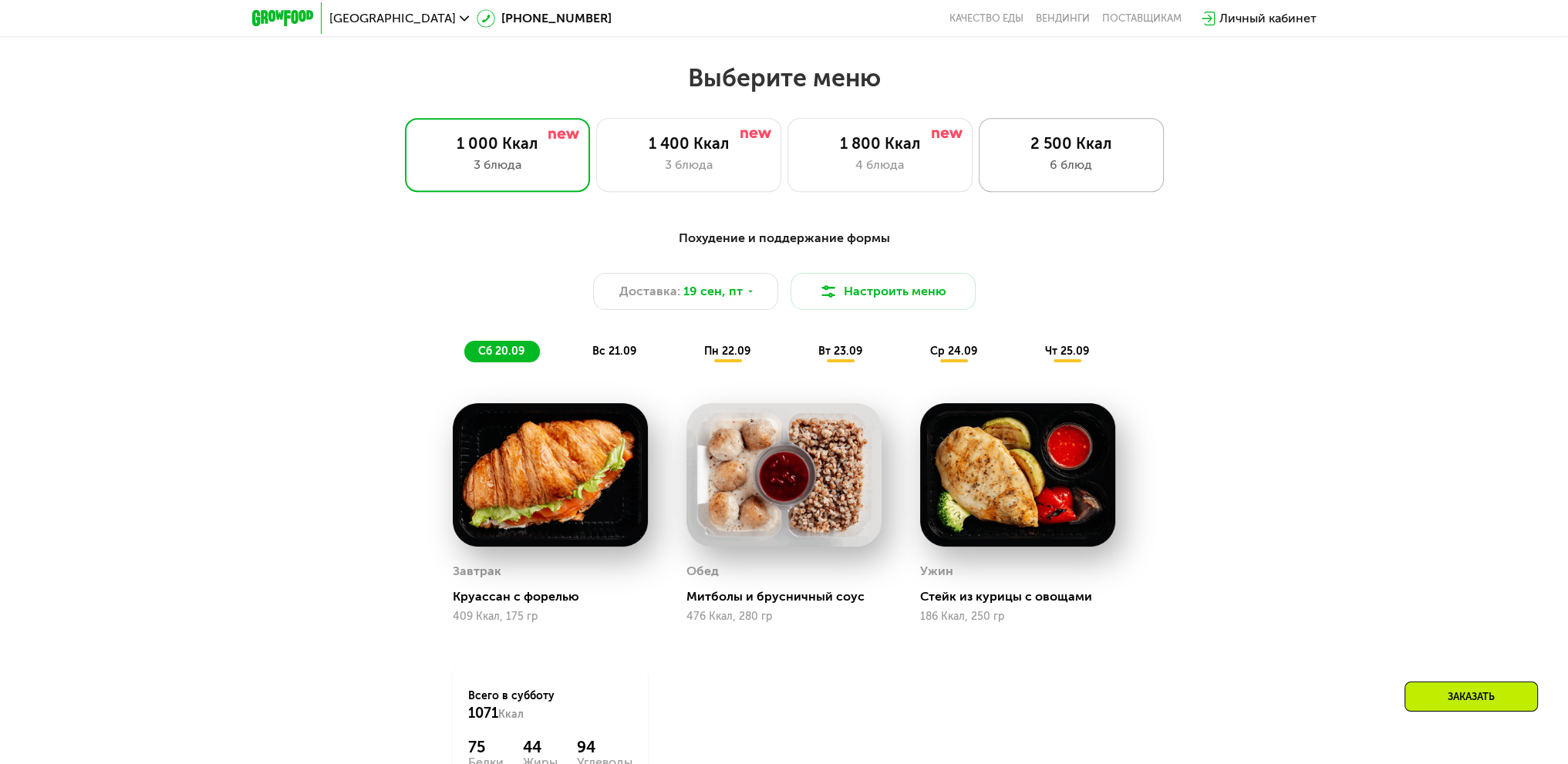
click at [1065, 153] on div "2 500 Ккал" at bounding box center [1071, 143] width 153 height 19
